Goal: Task Accomplishment & Management: Use online tool/utility

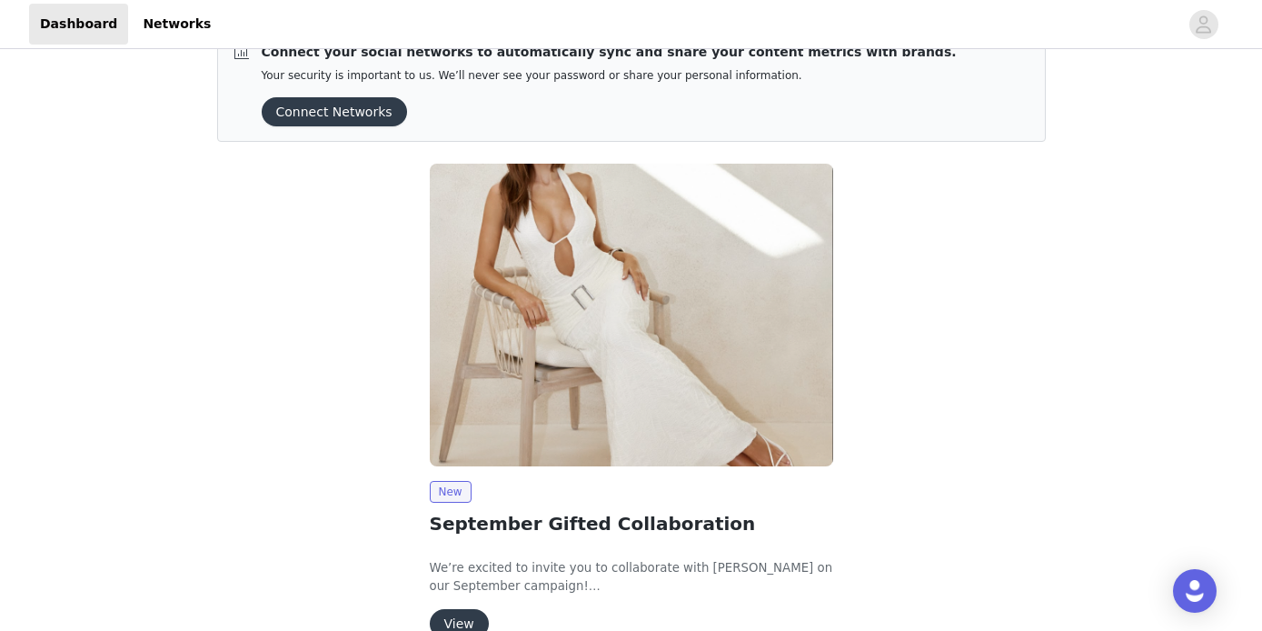
scroll to position [139, 0]
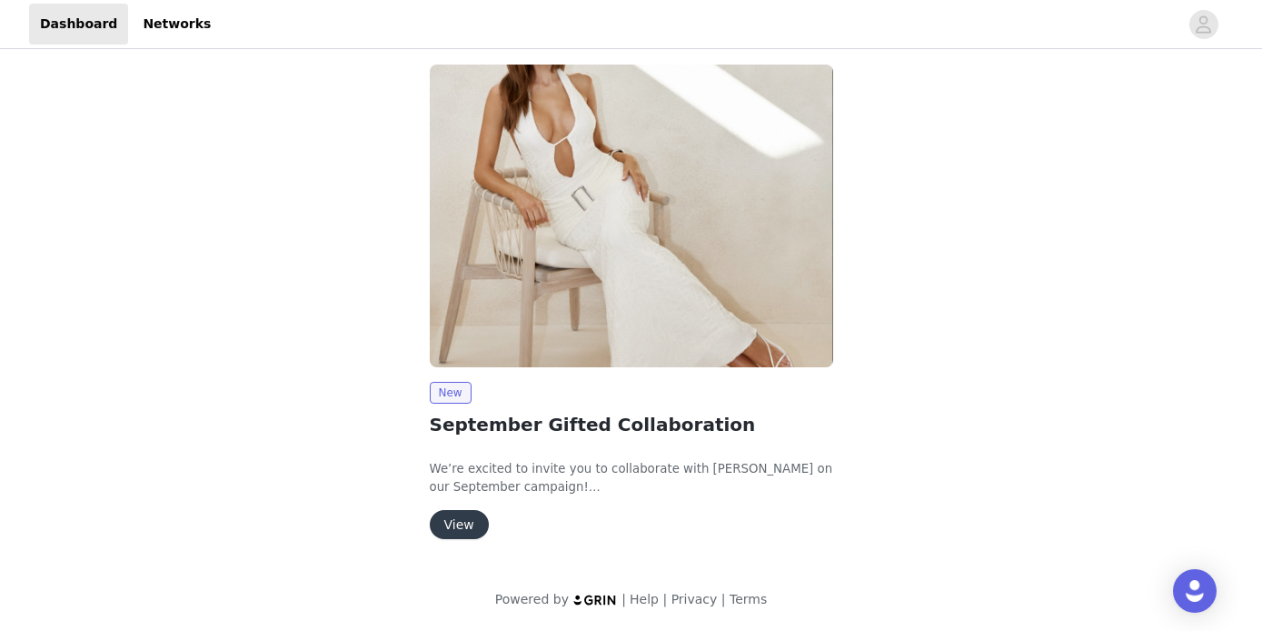
click at [465, 513] on button "View" at bounding box center [459, 524] width 59 height 29
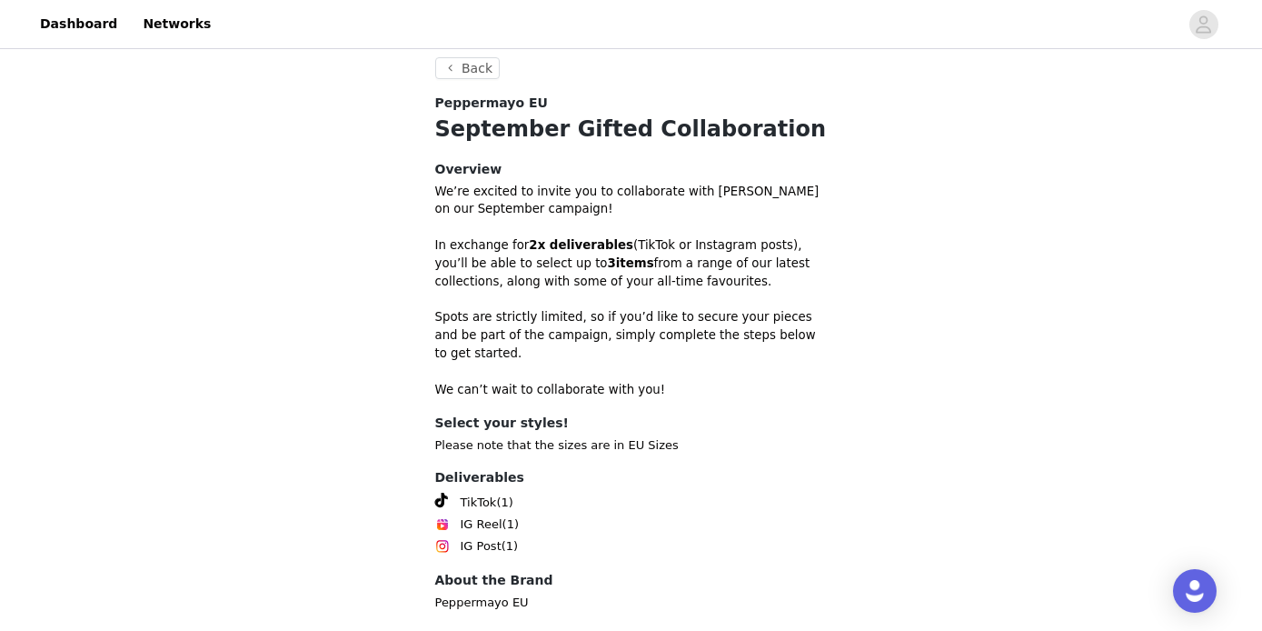
scroll to position [598, 0]
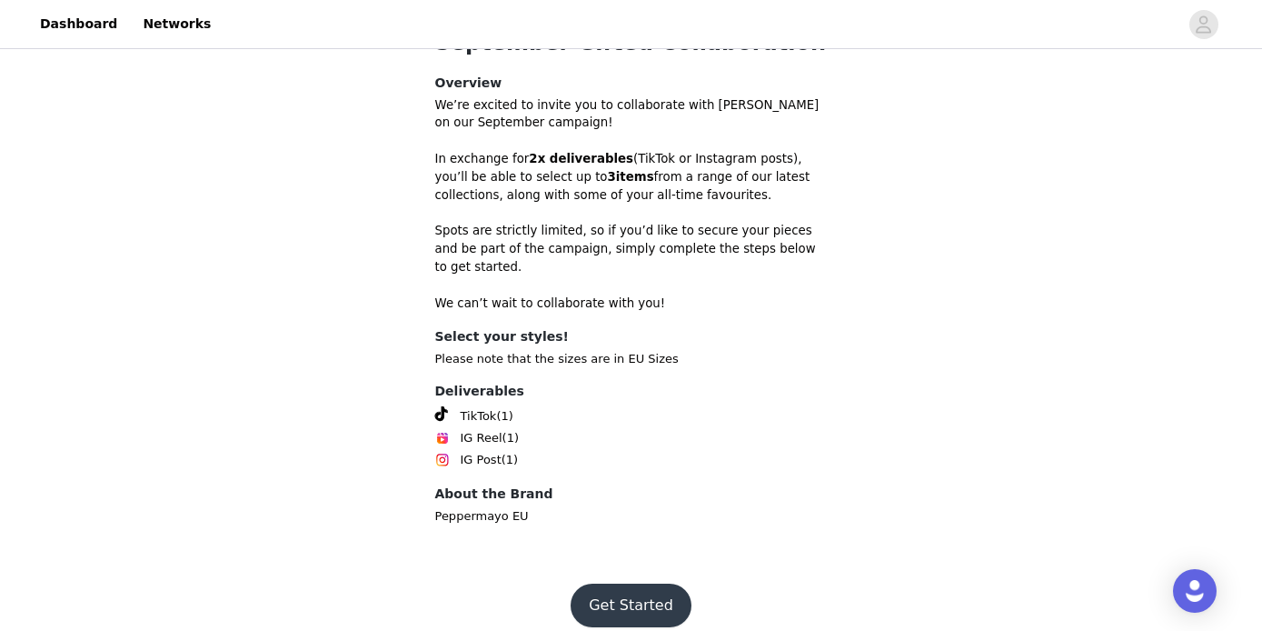
click at [618, 583] on button "Get Started" at bounding box center [631, 605] width 121 height 44
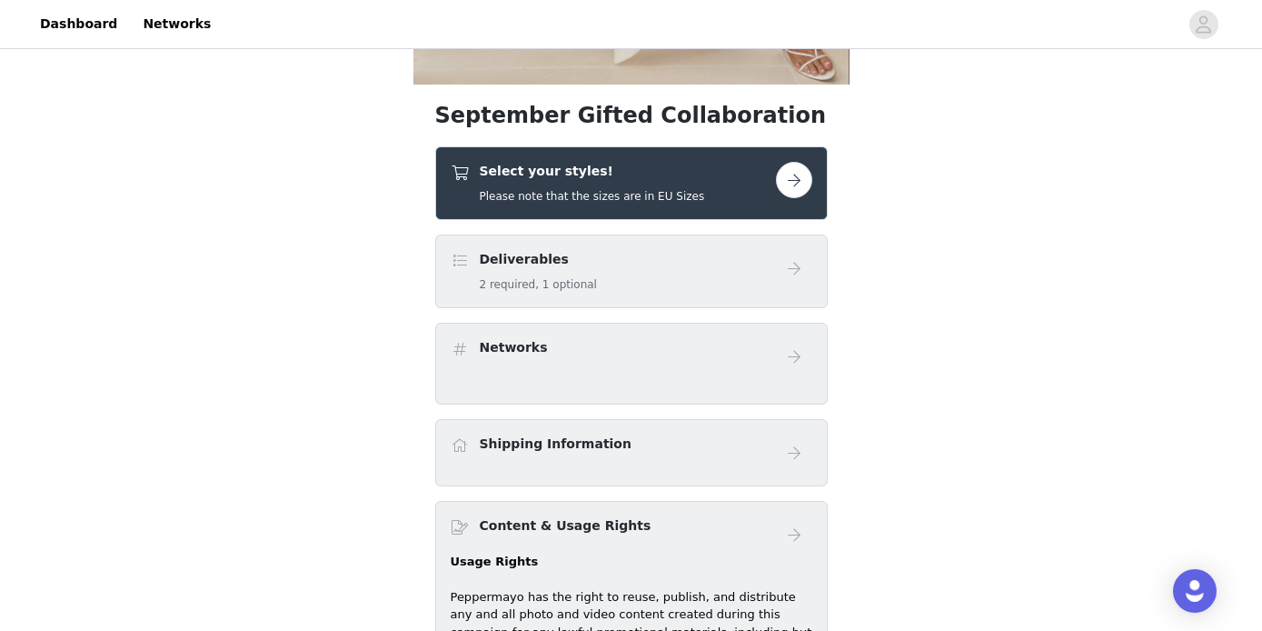
scroll to position [482, 0]
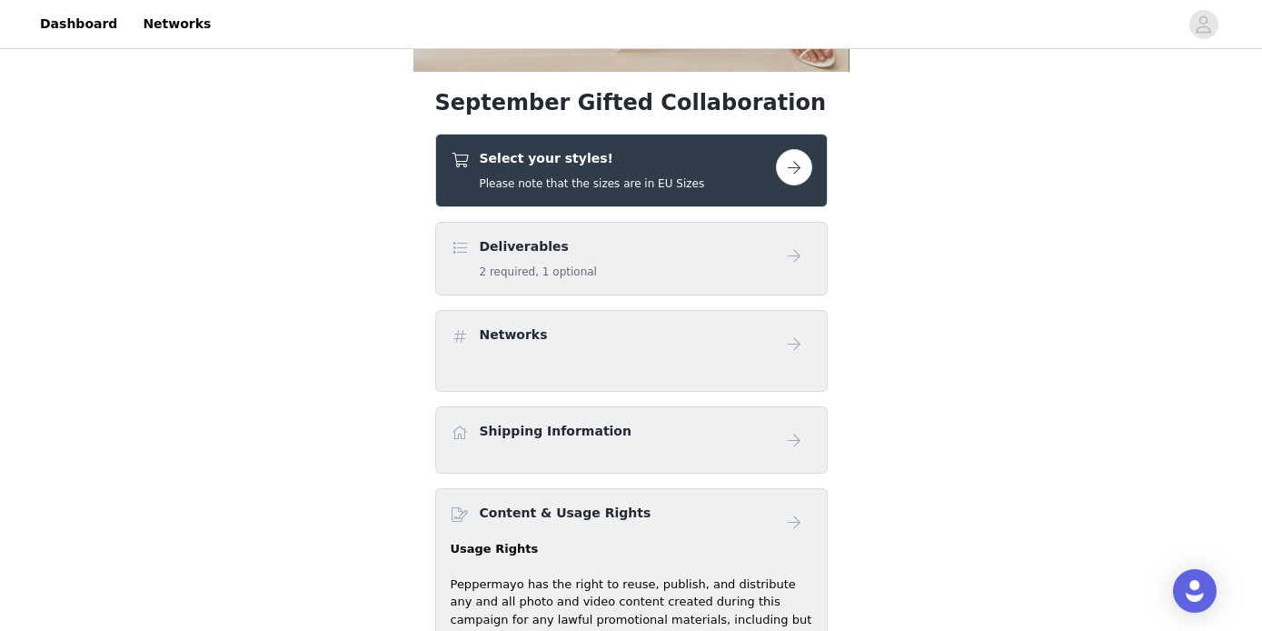
click at [795, 173] on button "button" at bounding box center [794, 167] width 36 height 36
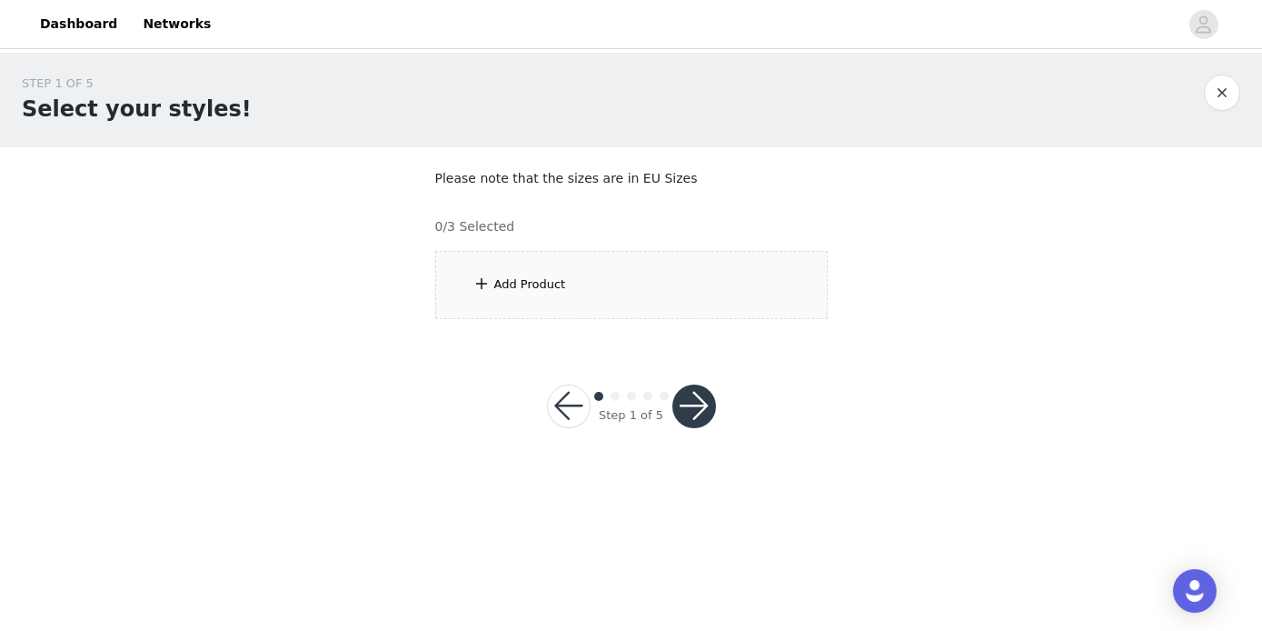
click at [719, 282] on div "Add Product" at bounding box center [631, 285] width 392 height 68
